Goal: Use online tool/utility: Utilize a website feature to perform a specific function

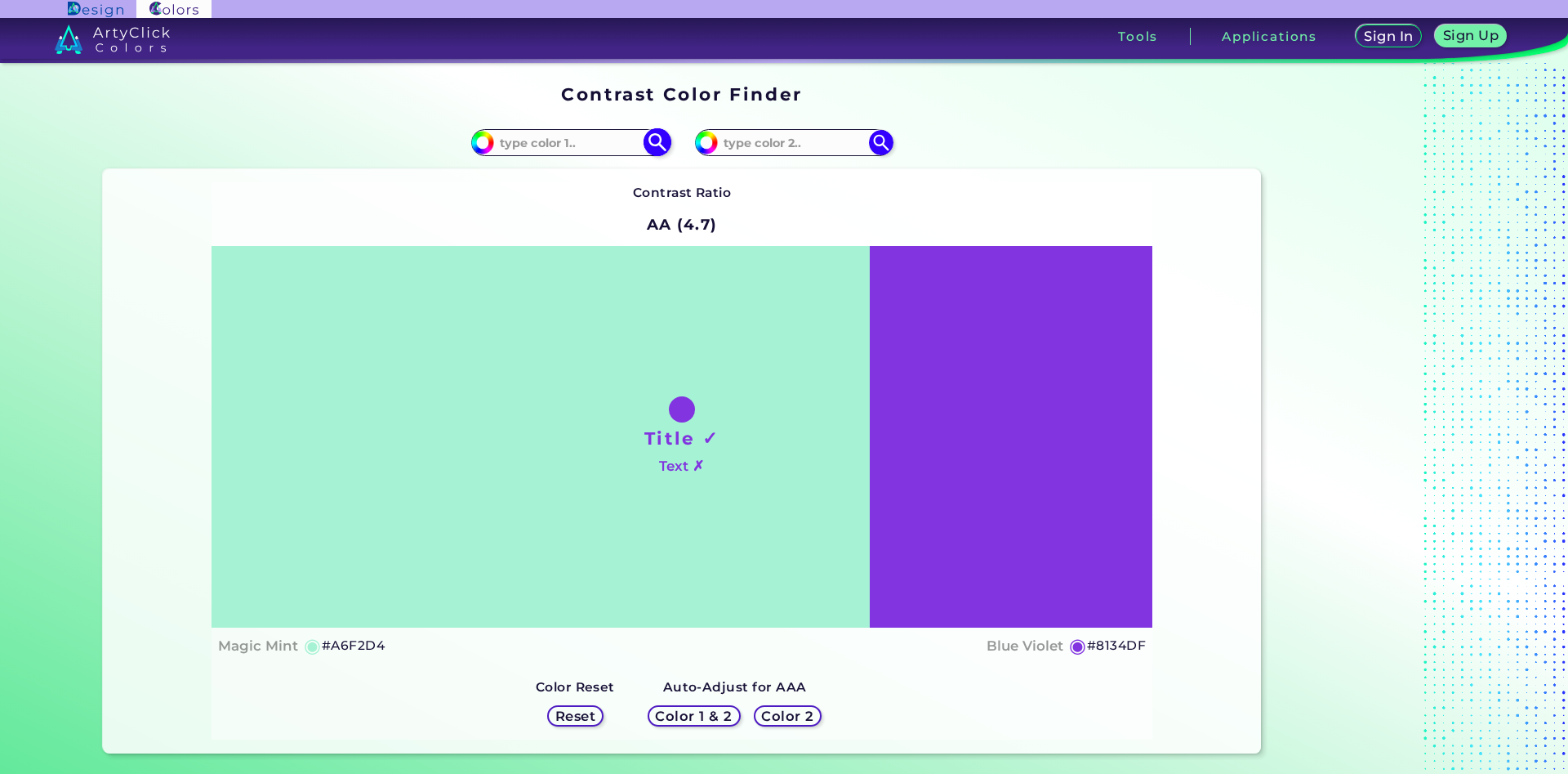
click at [556, 144] on input at bounding box center [570, 143] width 152 height 22
type input "e6ad6a"
type input "#e6ad6a"
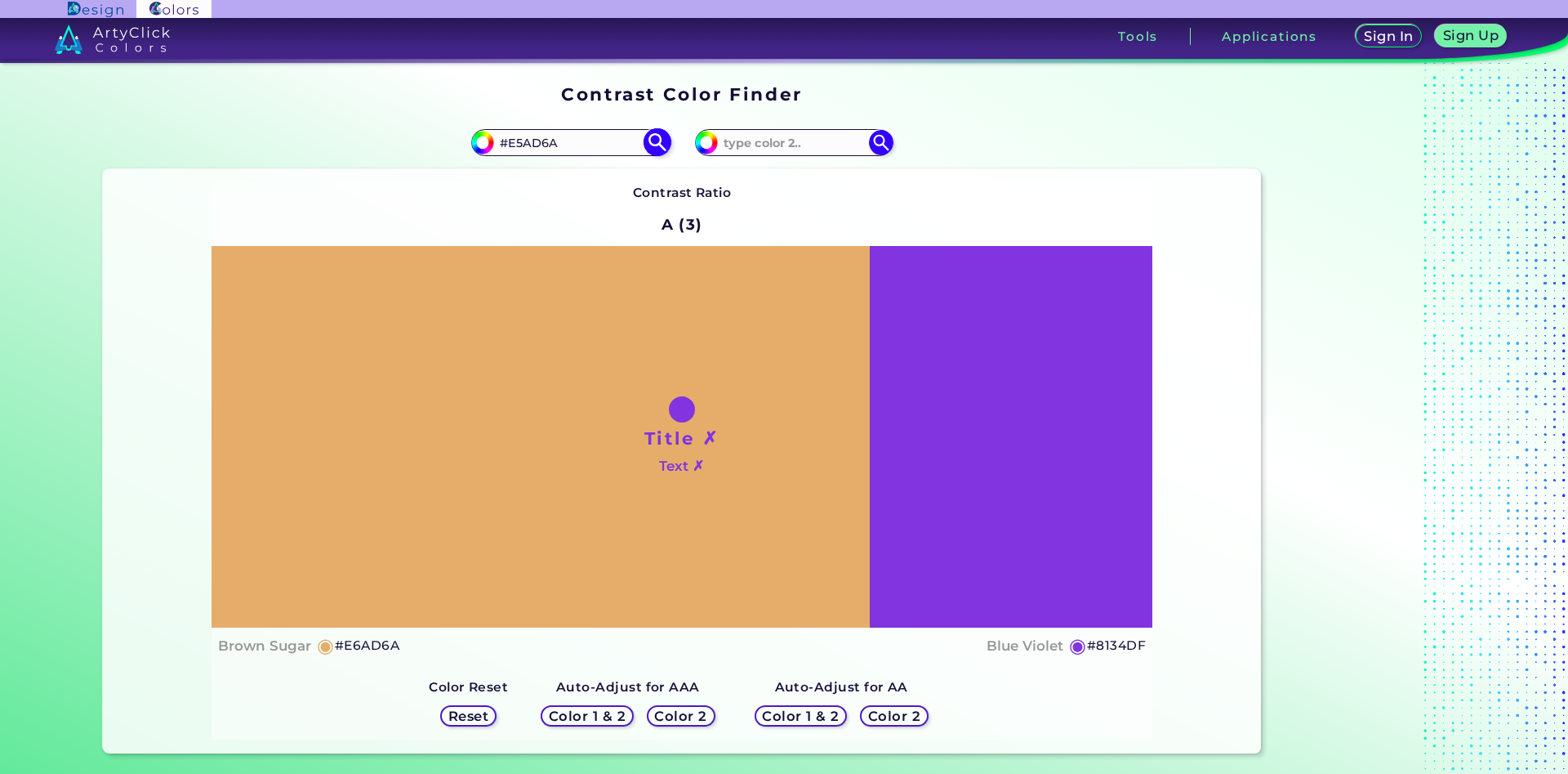
type input "#E5AD6A"
type input "#e5ad6a"
click at [756, 140] on input at bounding box center [794, 143] width 152 height 22
type input "e5ac69"
type input "#e5ac69"
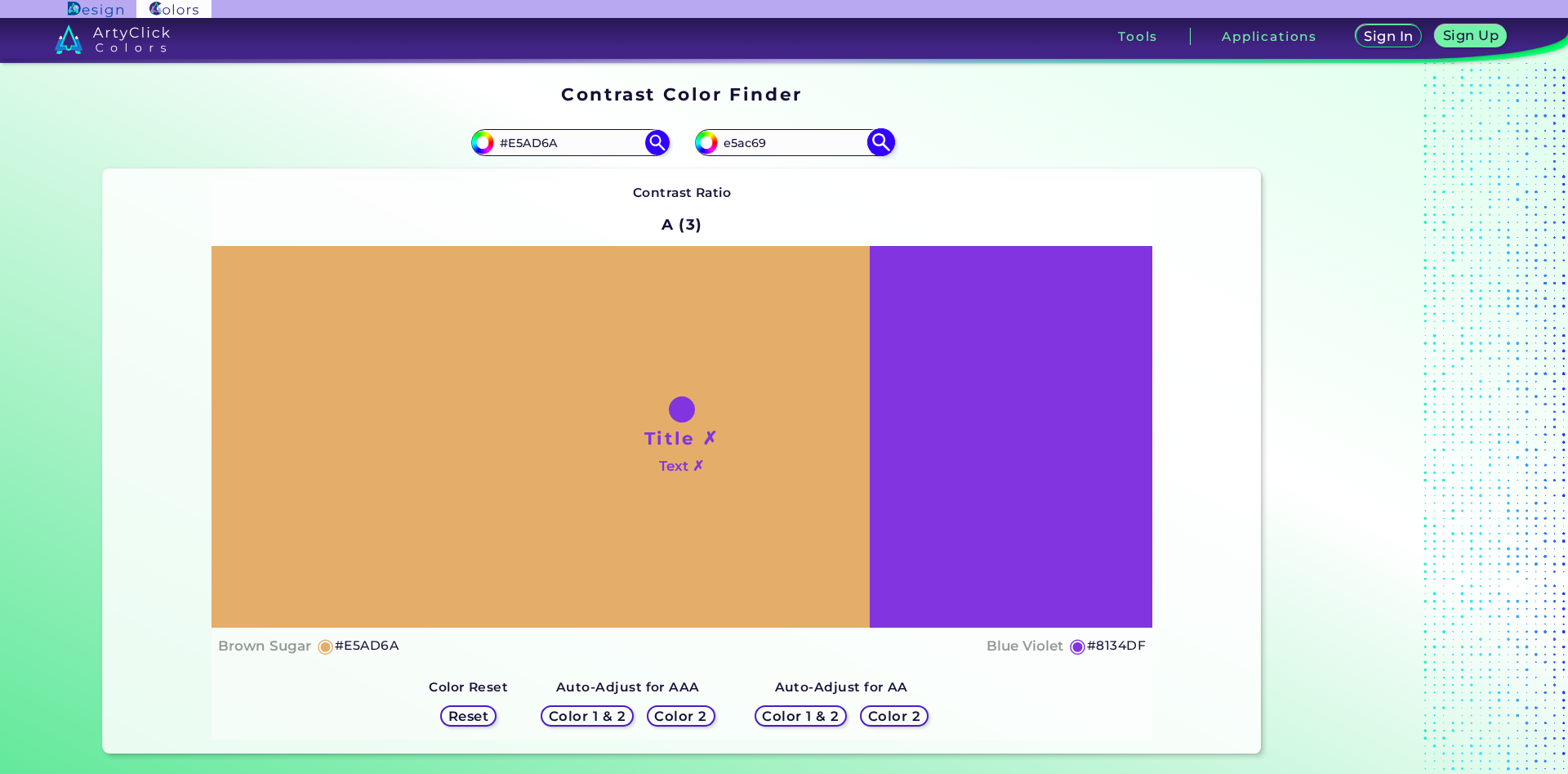
type input "#E5AC69"
